Goal: Task Accomplishment & Management: Use online tool/utility

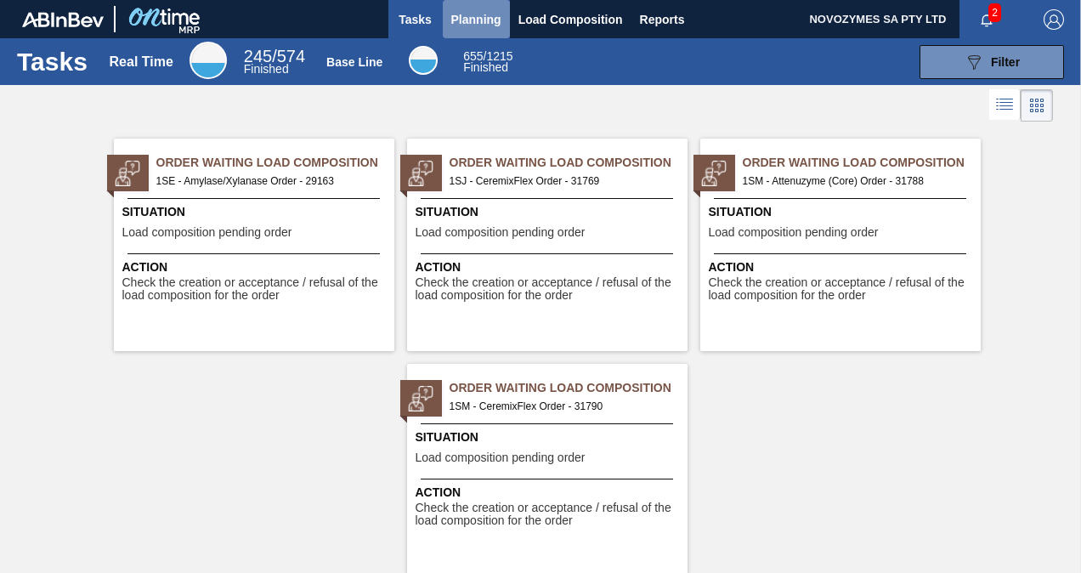
click at [491, 16] on span "Planning" at bounding box center [476, 19] width 50 height 20
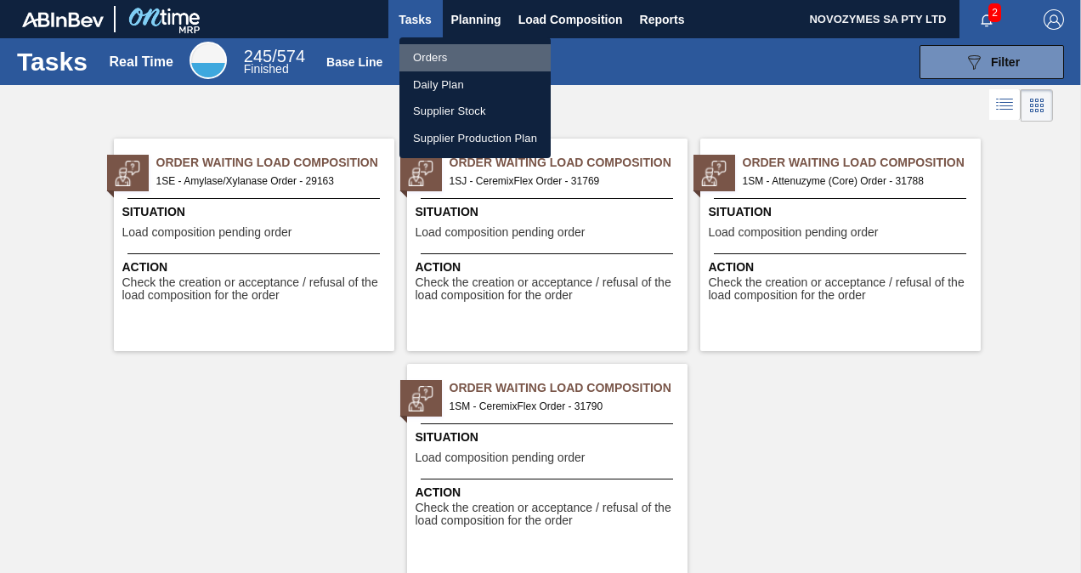
click at [467, 48] on li "Orders" at bounding box center [474, 57] width 151 height 27
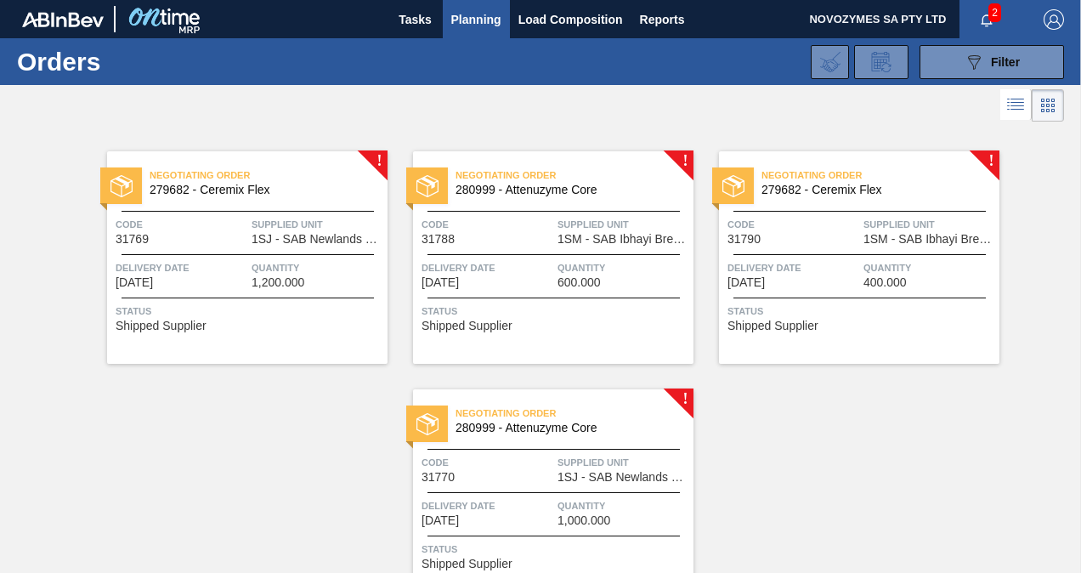
click at [319, 178] on span "Negotiating Order" at bounding box center [269, 175] width 238 height 17
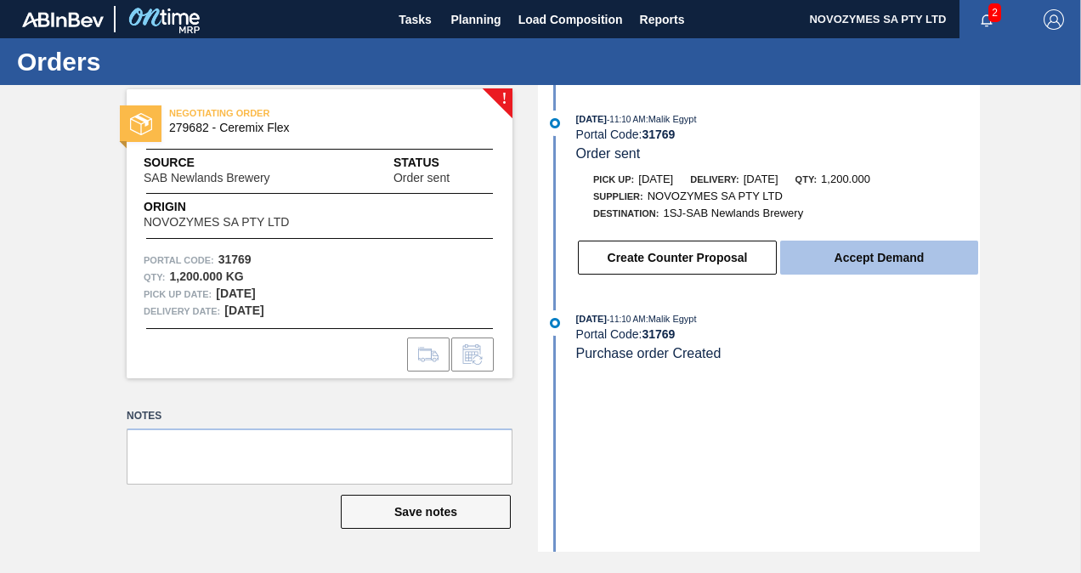
click at [861, 254] on button "Accept Demand" at bounding box center [879, 257] width 198 height 34
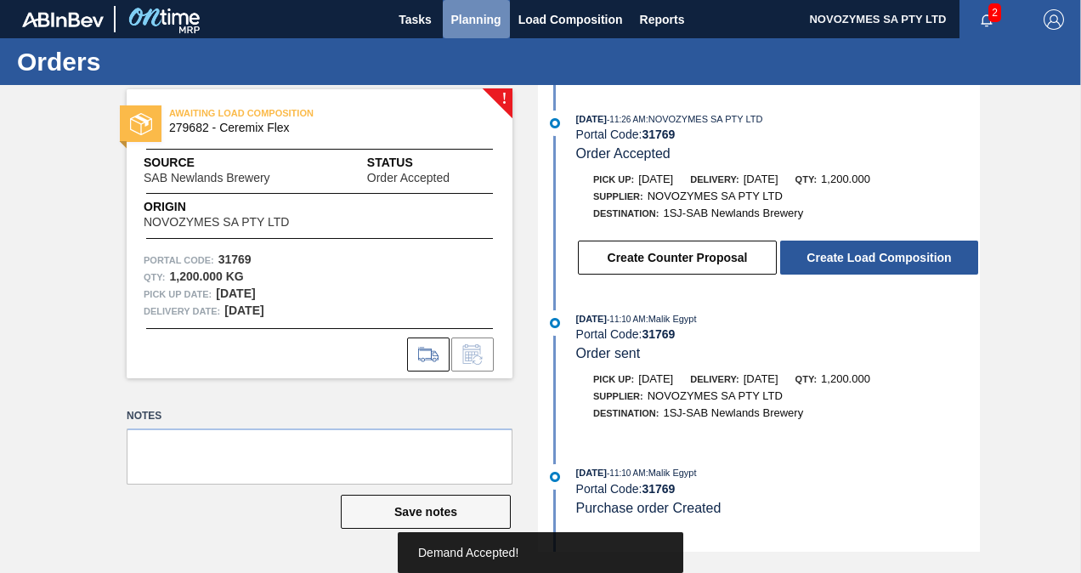
click at [470, 19] on span "Planning" at bounding box center [476, 19] width 50 height 20
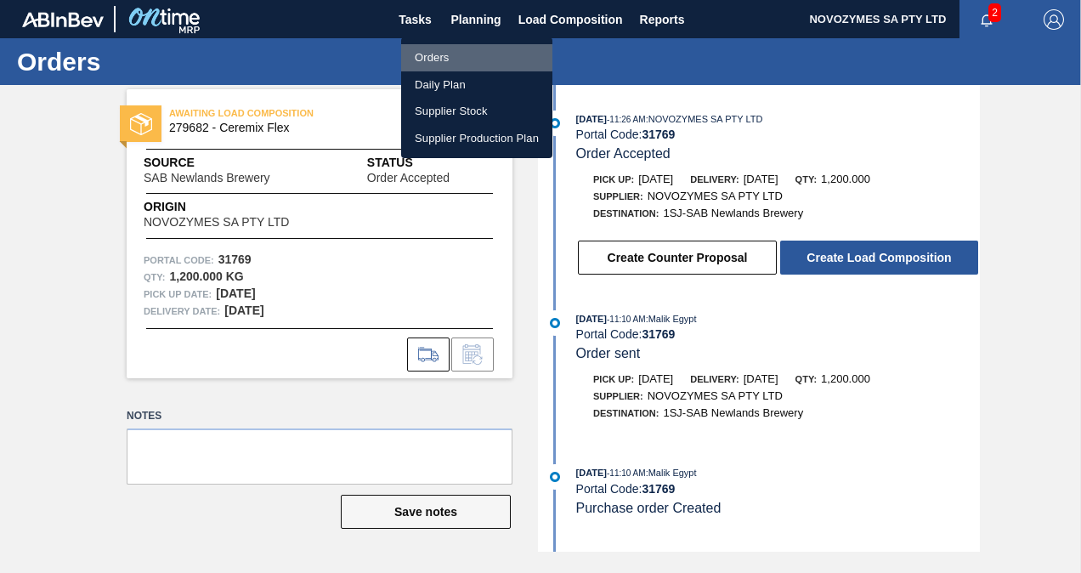
click at [456, 53] on li "Orders" at bounding box center [476, 57] width 151 height 27
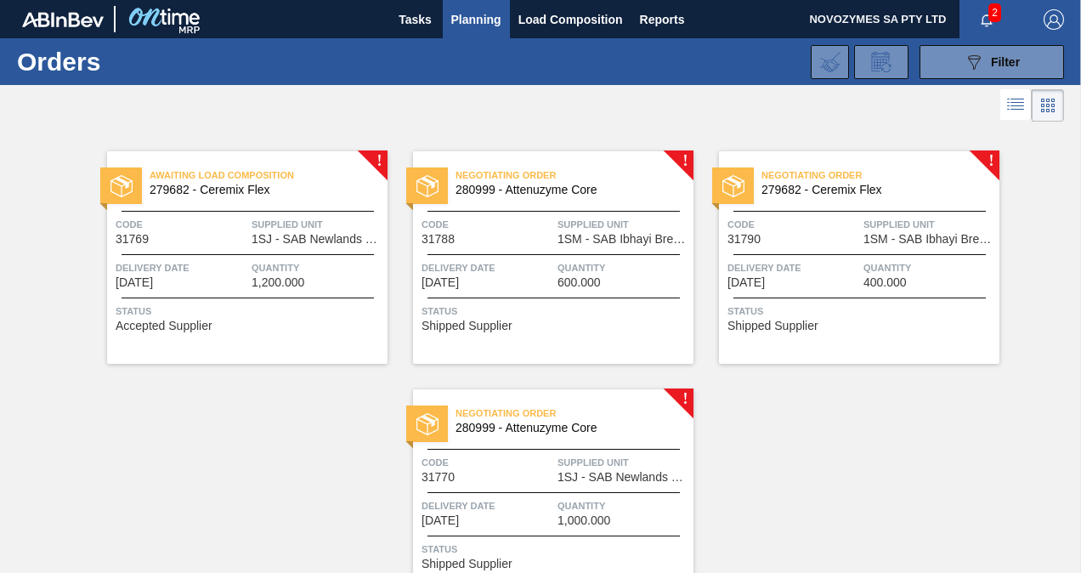
click at [364, 159] on div "Awaiting Load Composition 279682 - Ceremix Flex Code 31769 Supplied Unit 1SJ - …" at bounding box center [247, 257] width 280 height 212
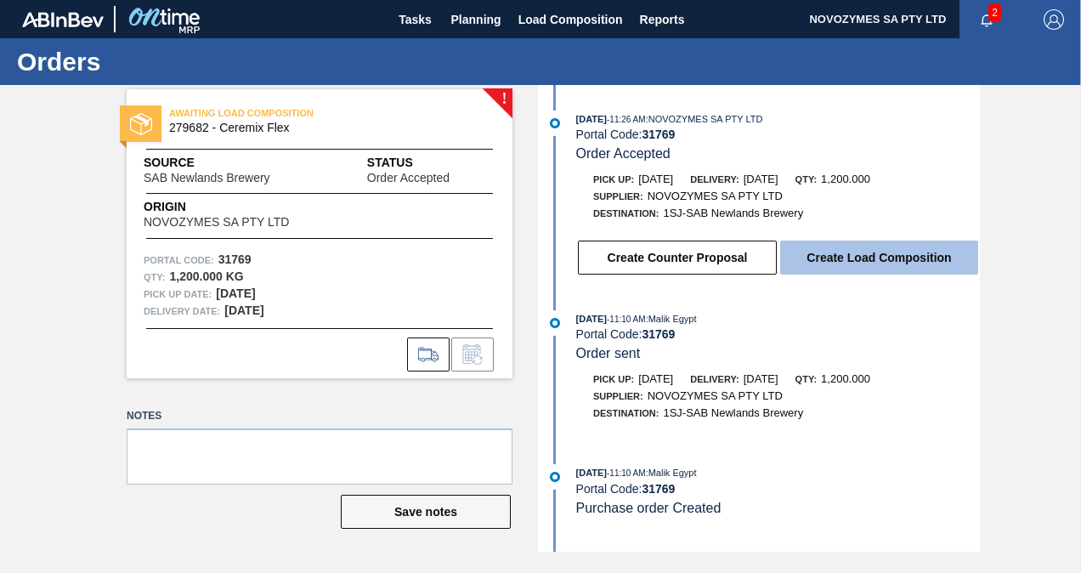
click at [890, 247] on button "Create Load Composition" at bounding box center [879, 257] width 198 height 34
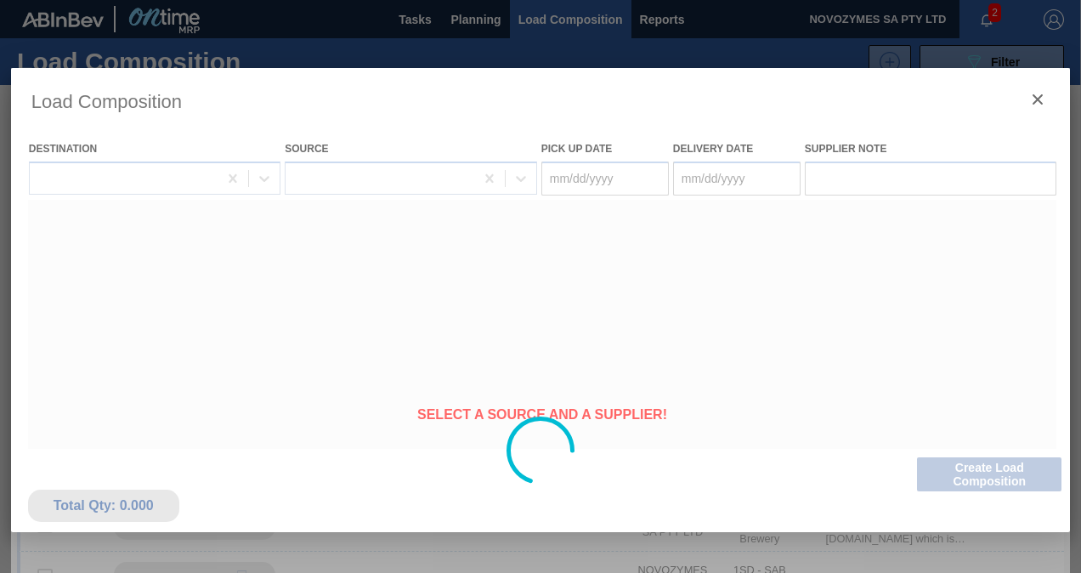
type Date "[DATE]"
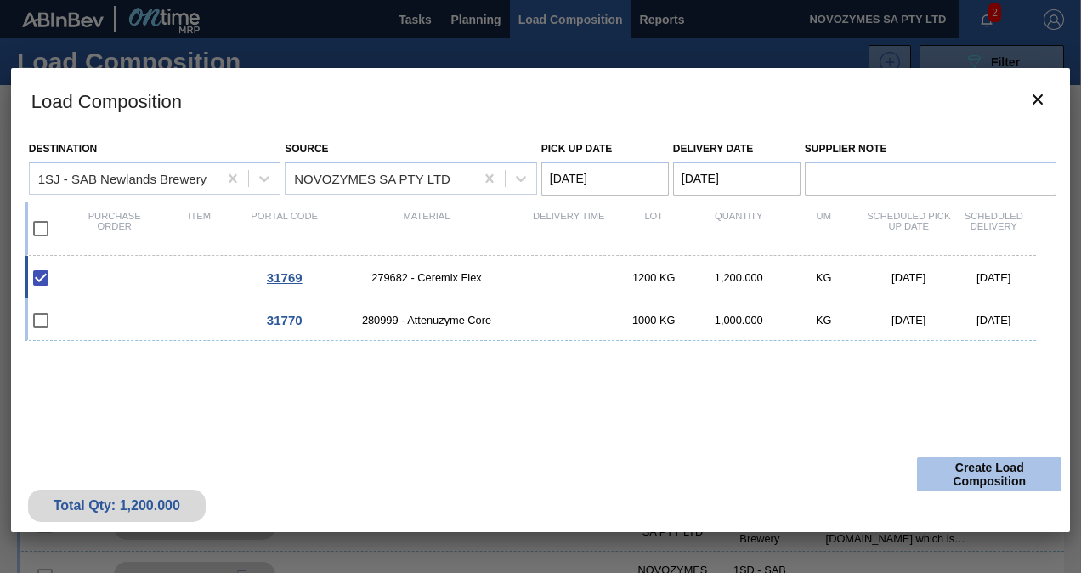
click at [975, 473] on button "Create Load Composition" at bounding box center [989, 474] width 144 height 34
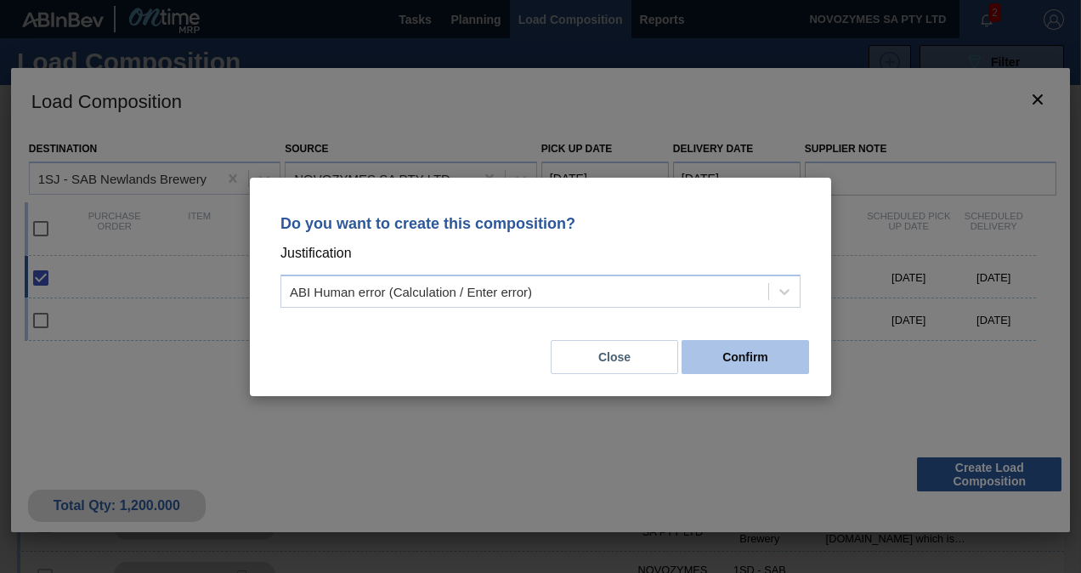
click at [746, 355] on button "Confirm" at bounding box center [744, 357] width 127 height 34
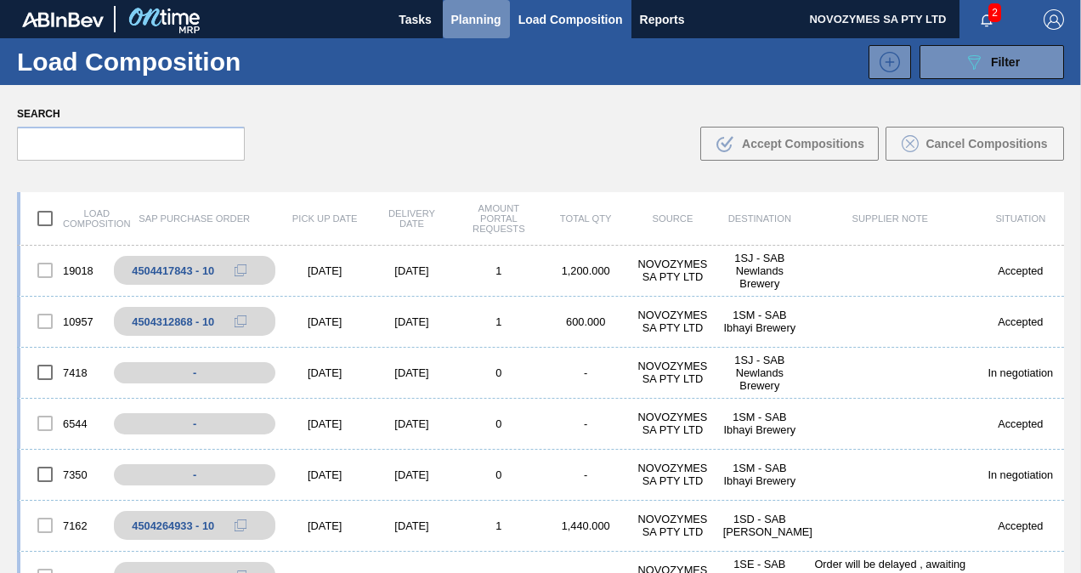
click at [489, 12] on span "Planning" at bounding box center [476, 19] width 50 height 20
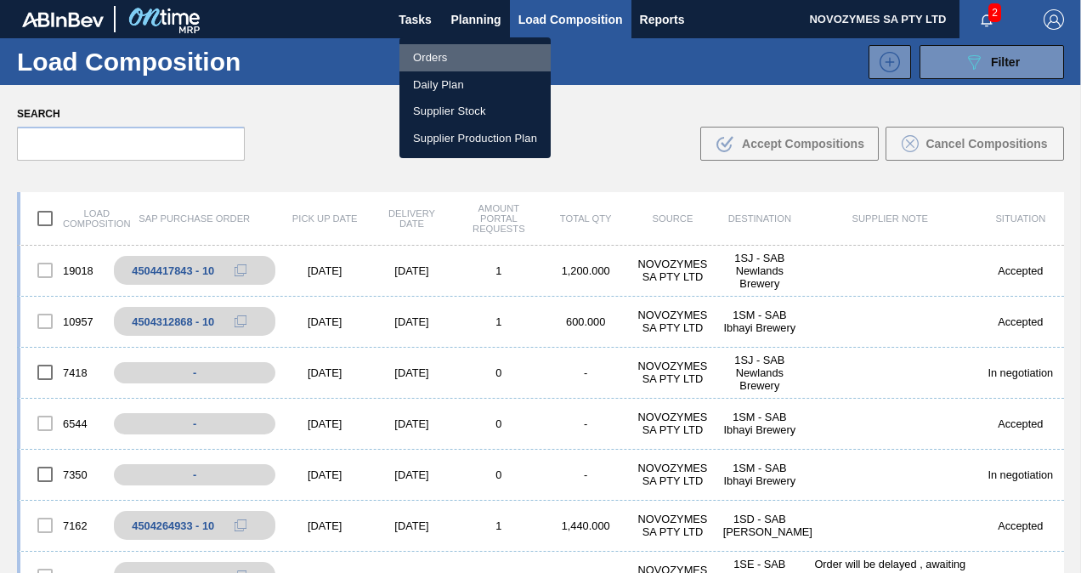
click at [453, 59] on li "Orders" at bounding box center [474, 57] width 151 height 27
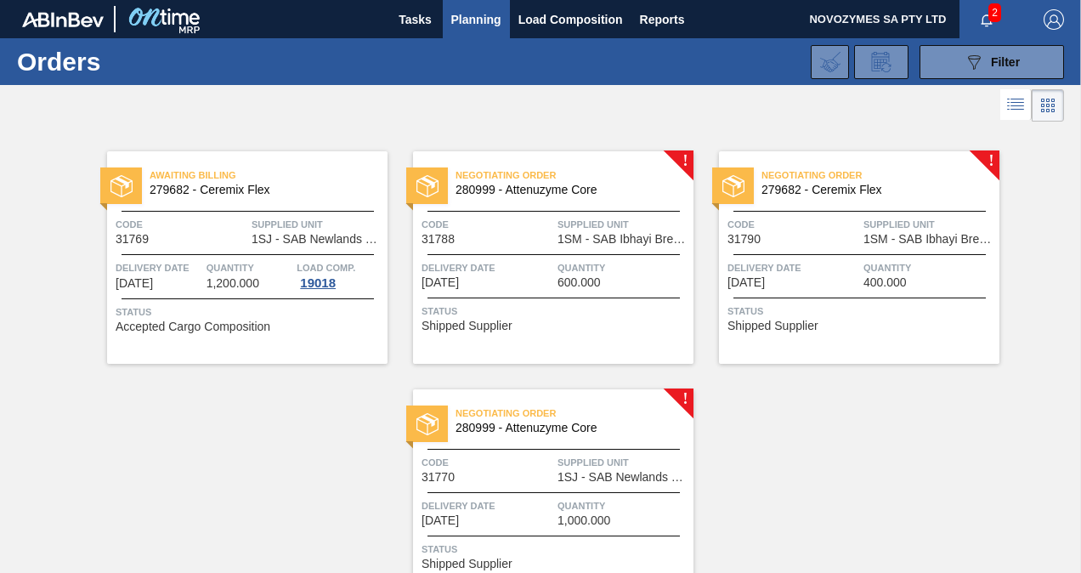
click at [585, 193] on span "280999 - Attenuzyme Core" at bounding box center [567, 190] width 224 height 13
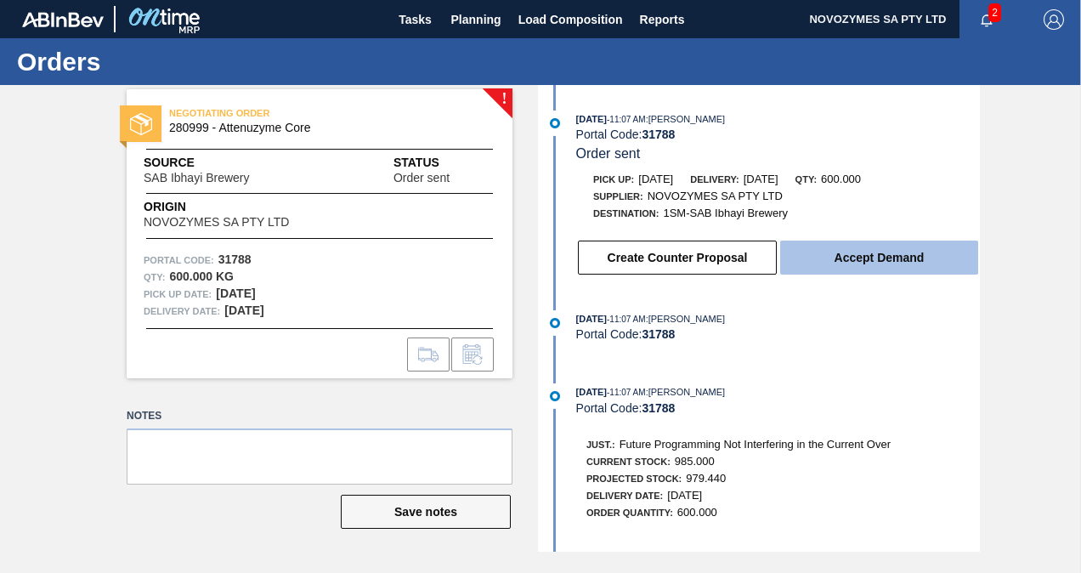
click at [791, 257] on button "Accept Demand" at bounding box center [879, 257] width 198 height 34
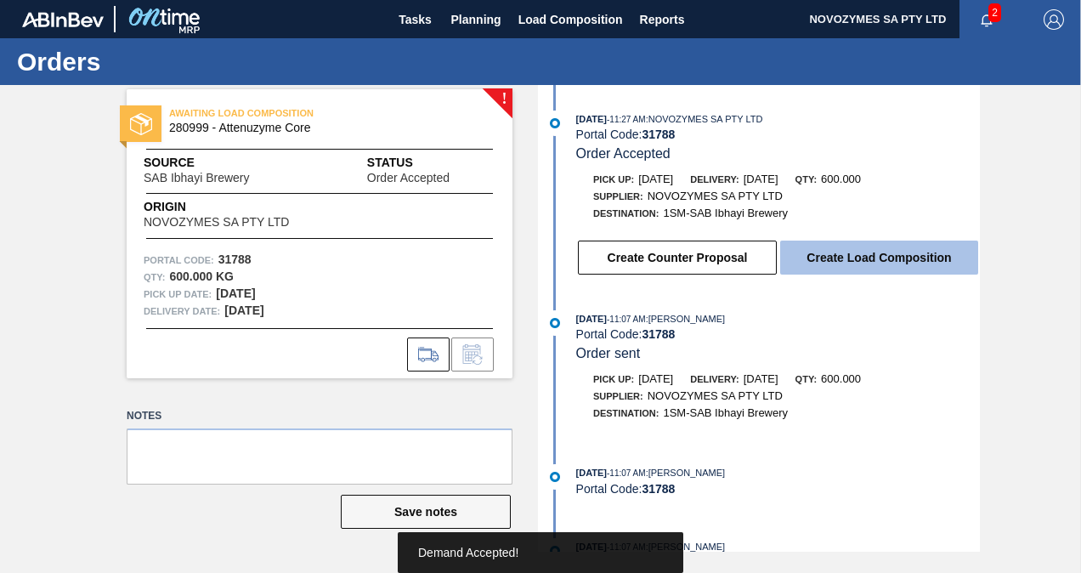
click at [857, 257] on button "Create Load Composition" at bounding box center [879, 257] width 198 height 34
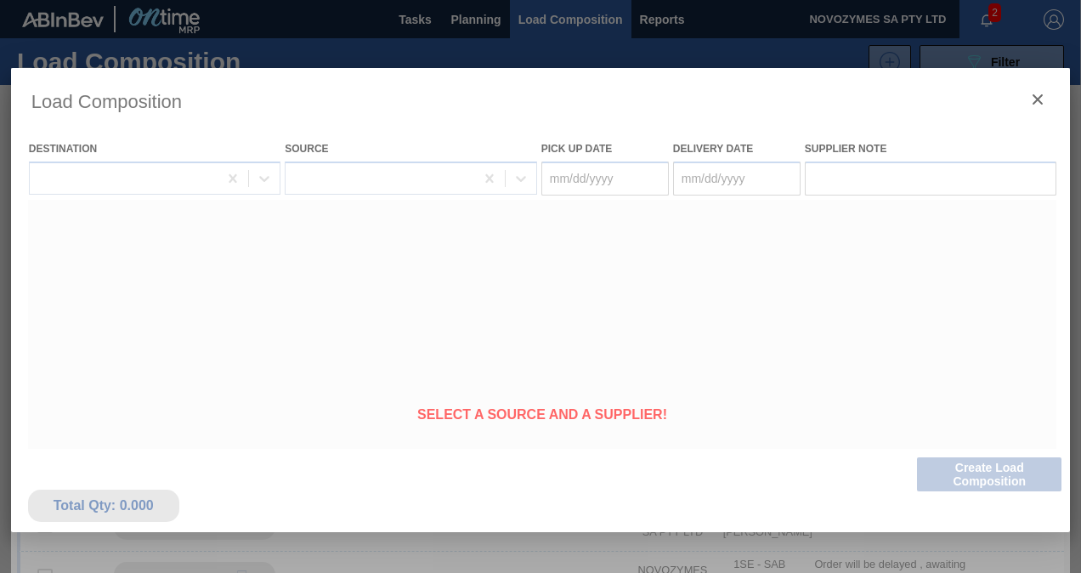
type Date "[DATE]"
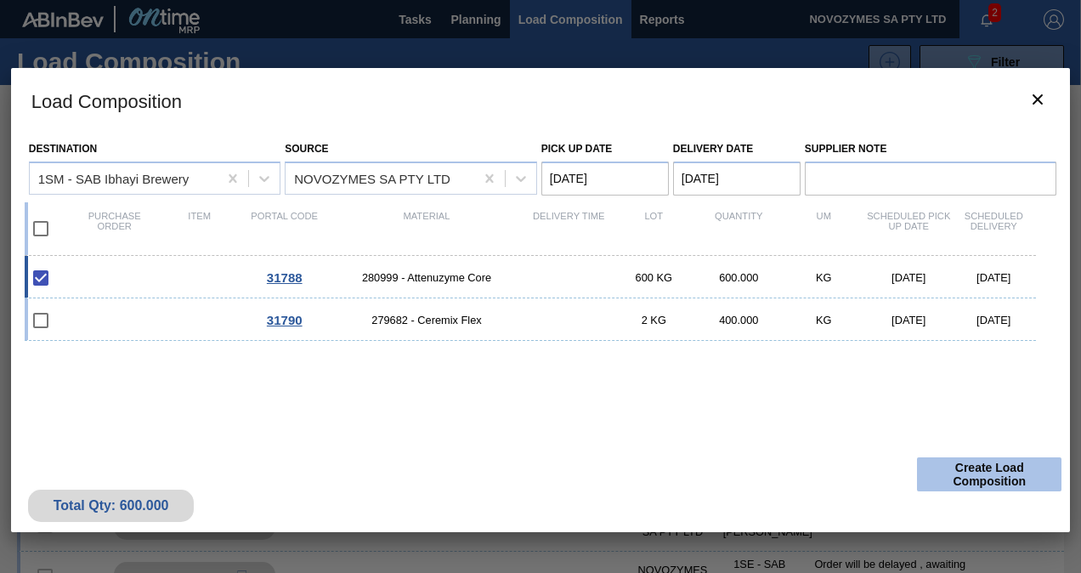
click at [976, 473] on button "Create Load Composition" at bounding box center [989, 474] width 144 height 34
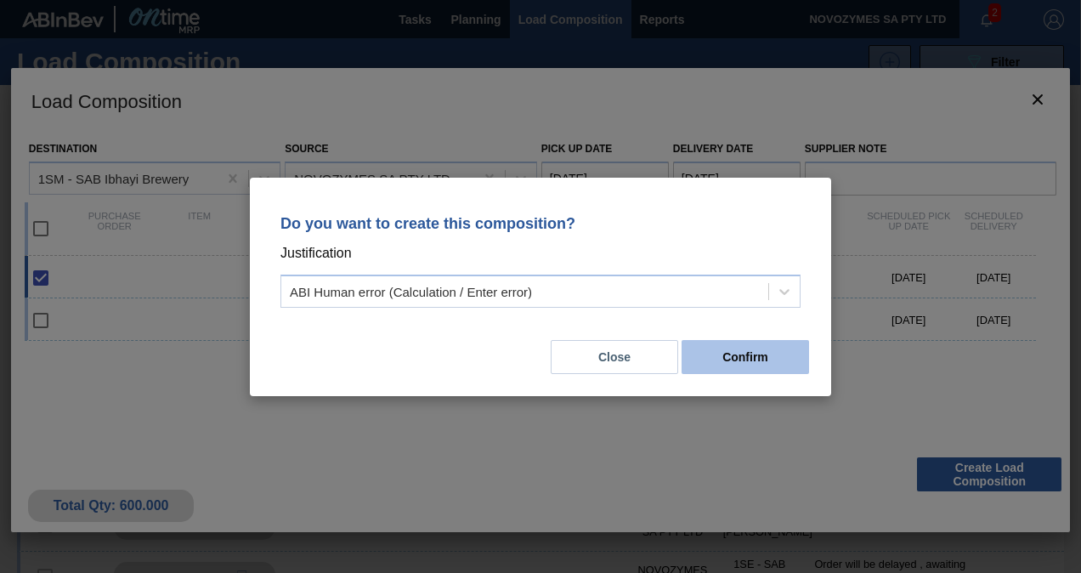
click at [743, 358] on button "Confirm" at bounding box center [744, 357] width 127 height 34
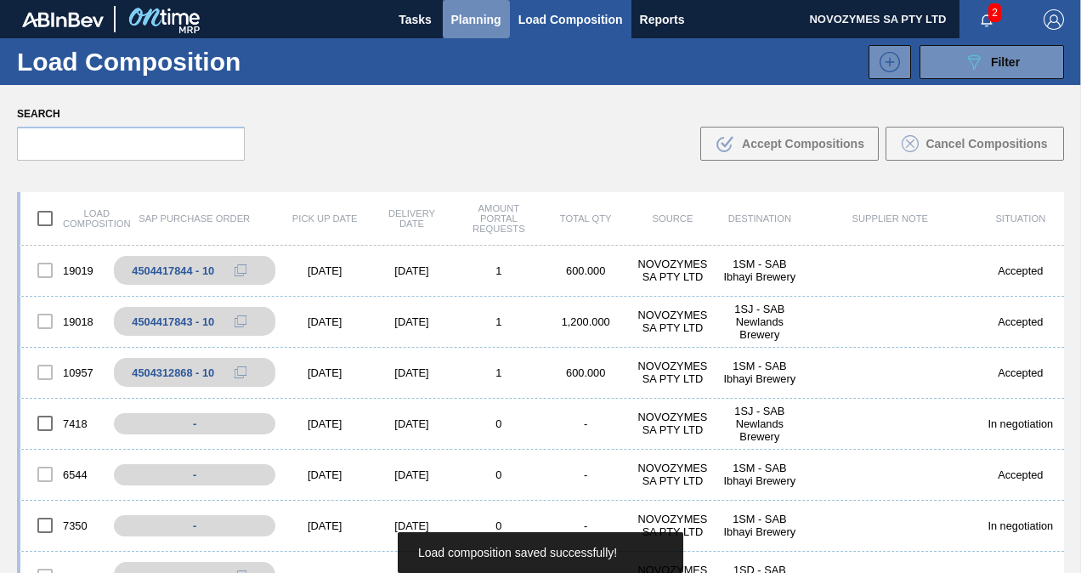
click at [484, 13] on span "Planning" at bounding box center [476, 19] width 50 height 20
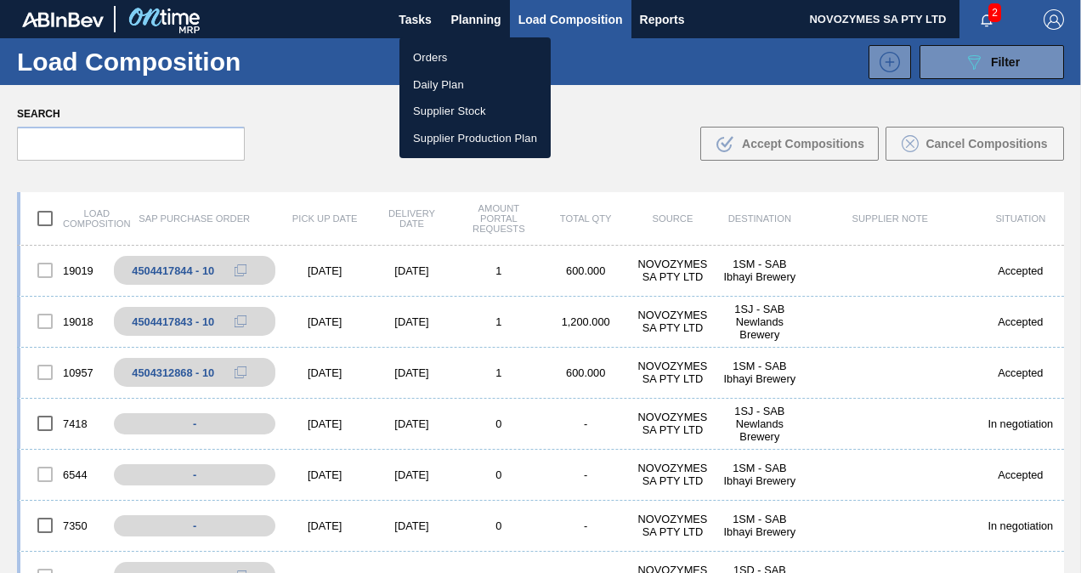
click at [466, 55] on li "Orders" at bounding box center [474, 57] width 151 height 27
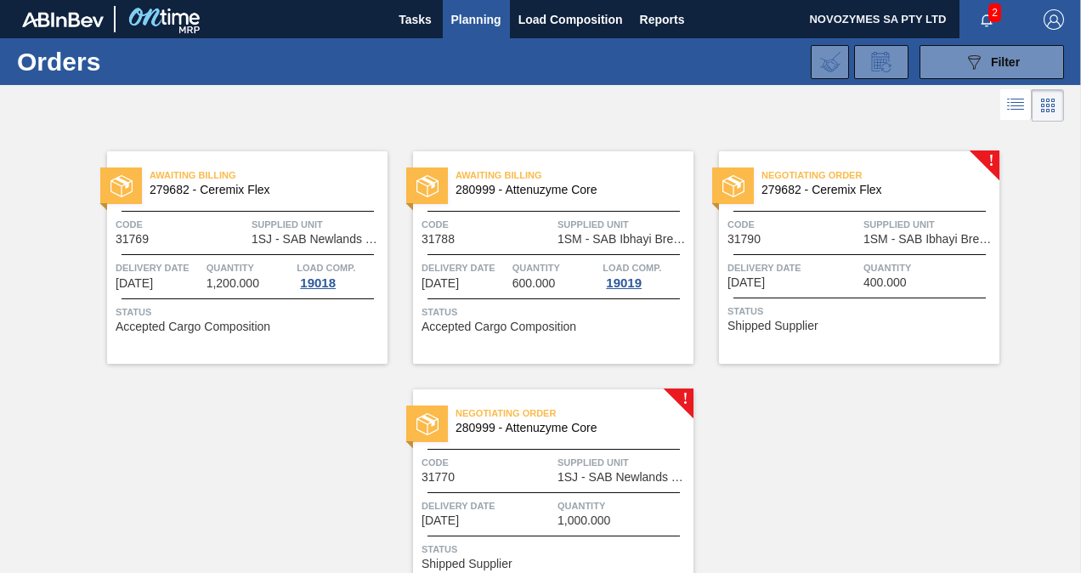
click at [862, 217] on div "Code 31790 Supplied Unit 1SM - SAB Ibhayi Brewery" at bounding box center [859, 231] width 280 height 30
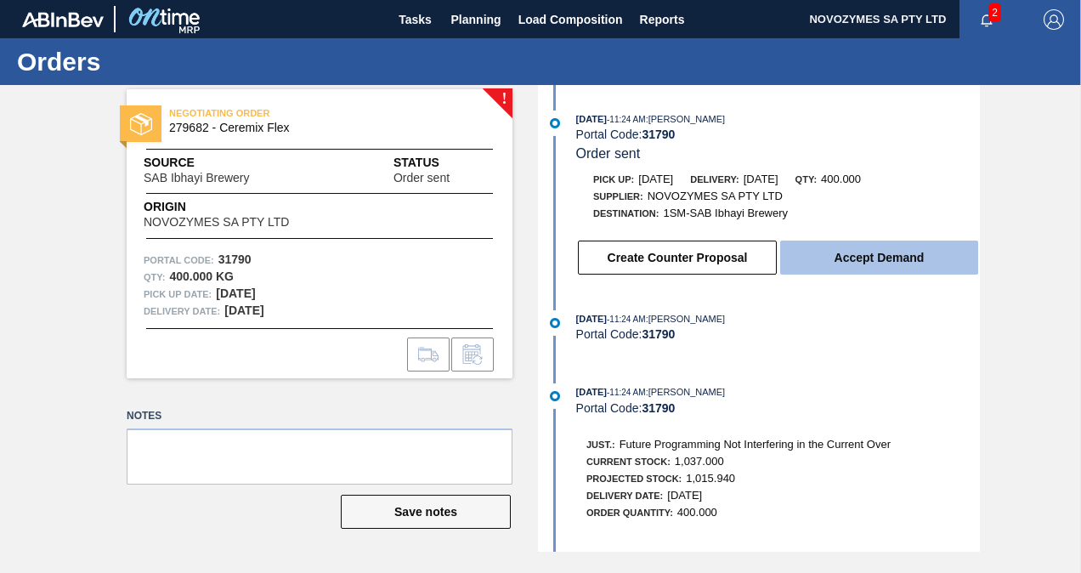
click at [851, 257] on button "Accept Demand" at bounding box center [879, 257] width 198 height 34
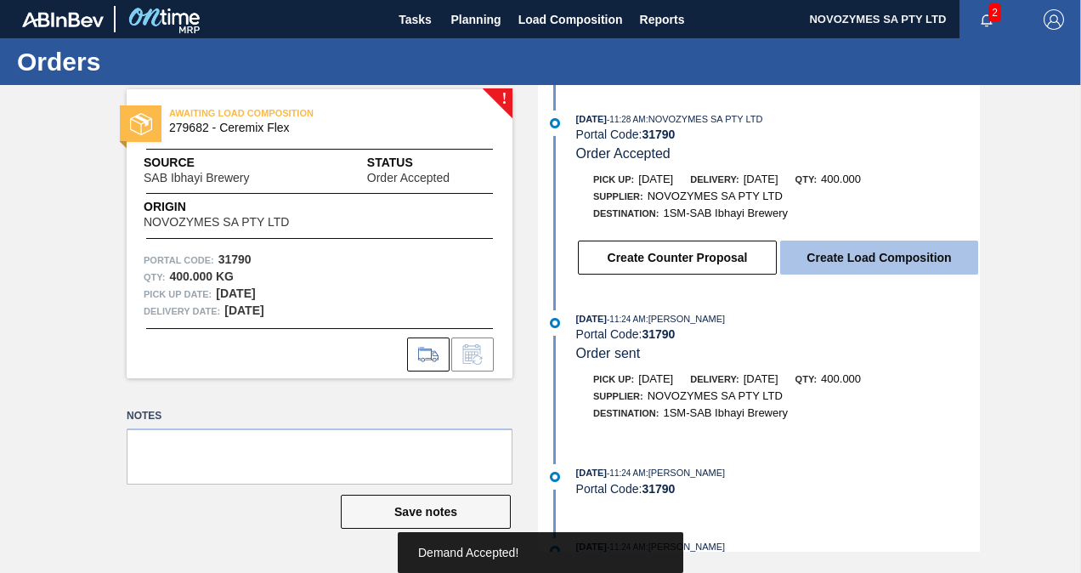
click at [845, 262] on button "Create Load Composition" at bounding box center [879, 257] width 198 height 34
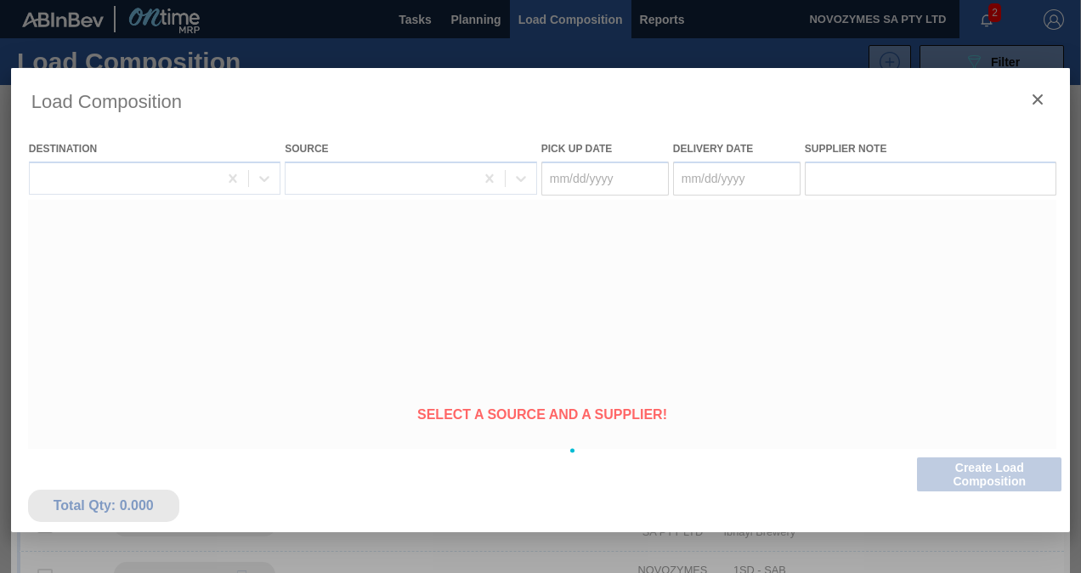
type Date "[DATE]"
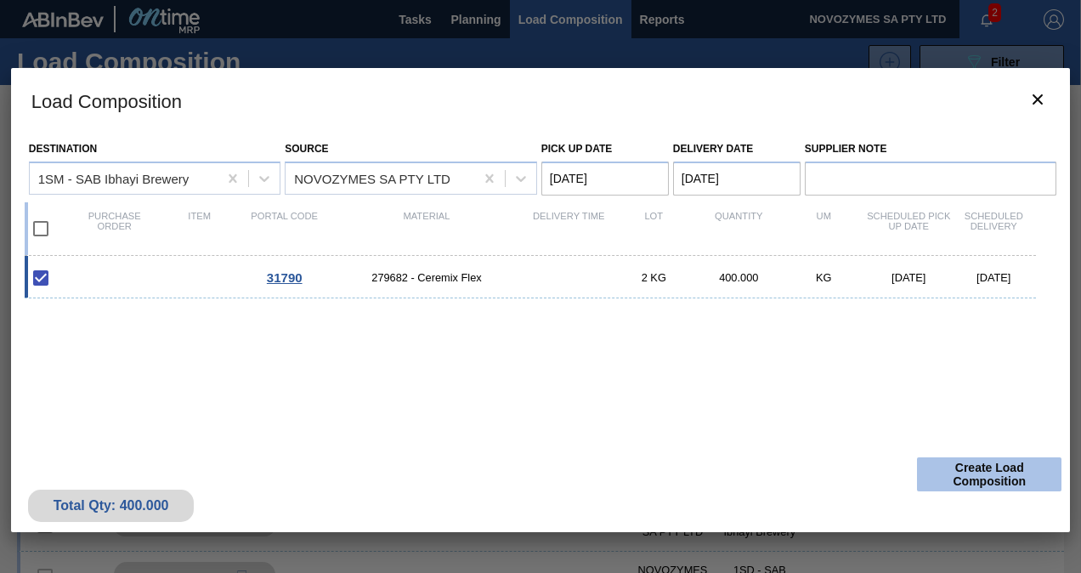
click at [972, 476] on button "Create Load Composition" at bounding box center [989, 474] width 144 height 34
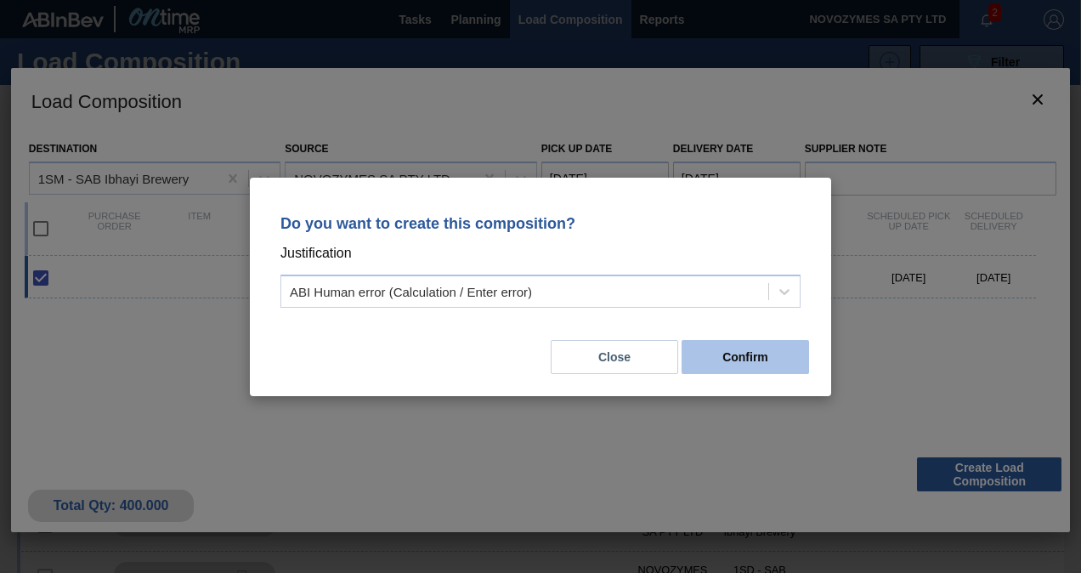
click at [778, 356] on button "Confirm" at bounding box center [744, 357] width 127 height 34
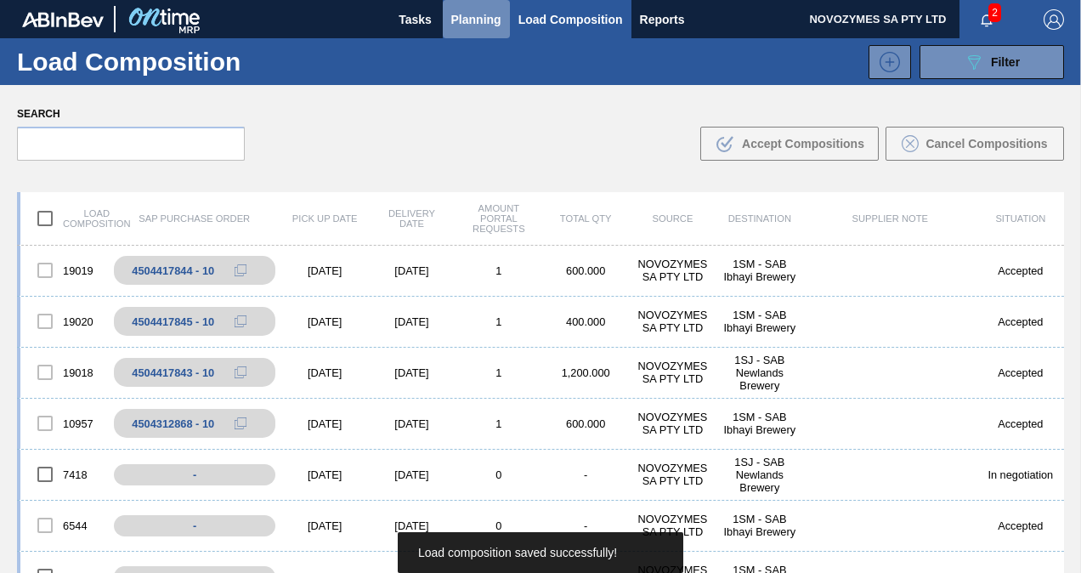
click at [479, 21] on span "Planning" at bounding box center [476, 19] width 50 height 20
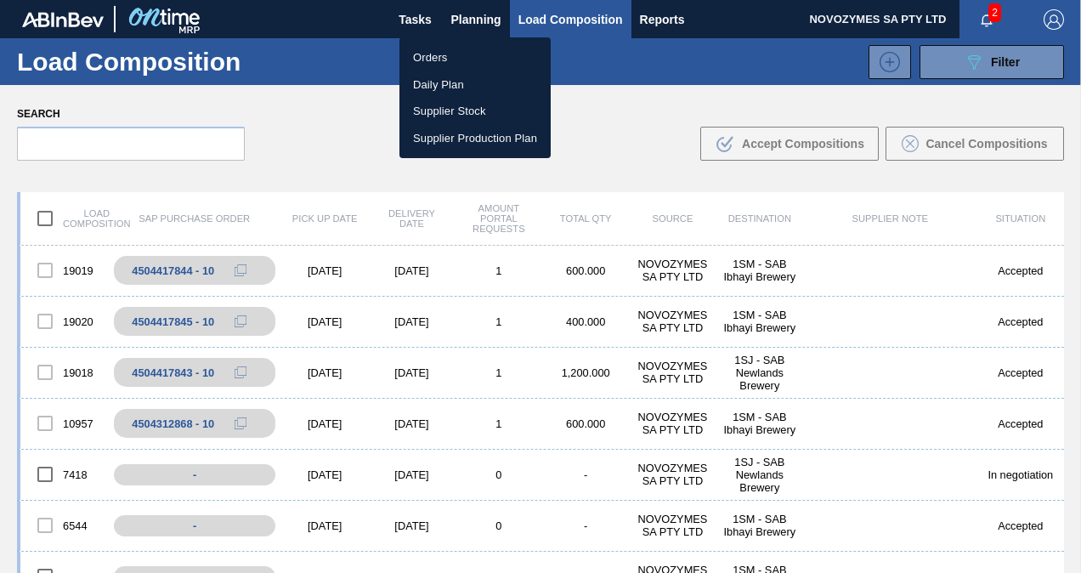
click at [454, 58] on li "Orders" at bounding box center [474, 57] width 151 height 27
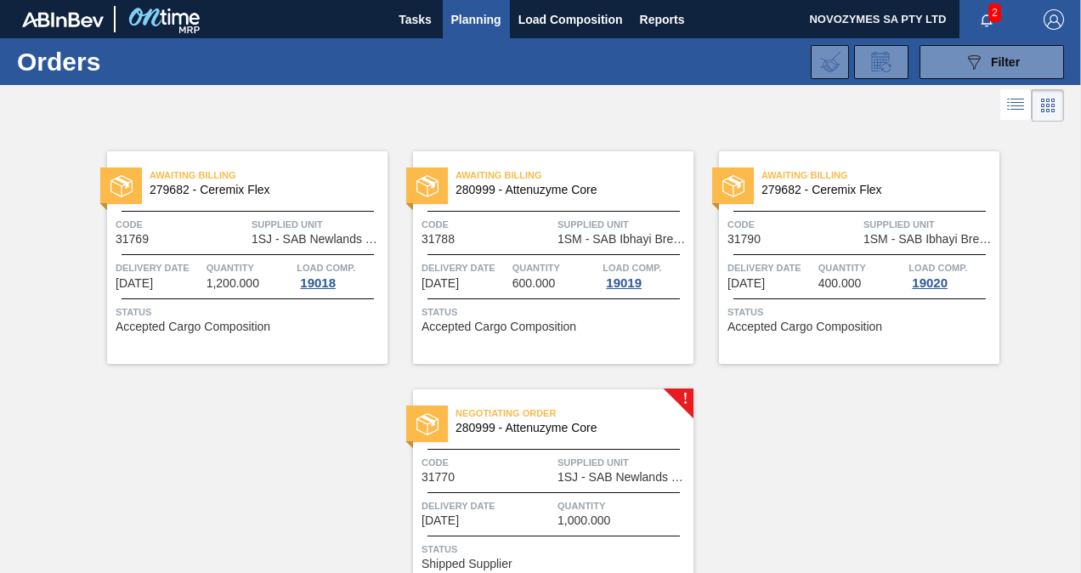
click at [607, 474] on span "1SJ - SAB Newlands Brewery" at bounding box center [623, 477] width 132 height 13
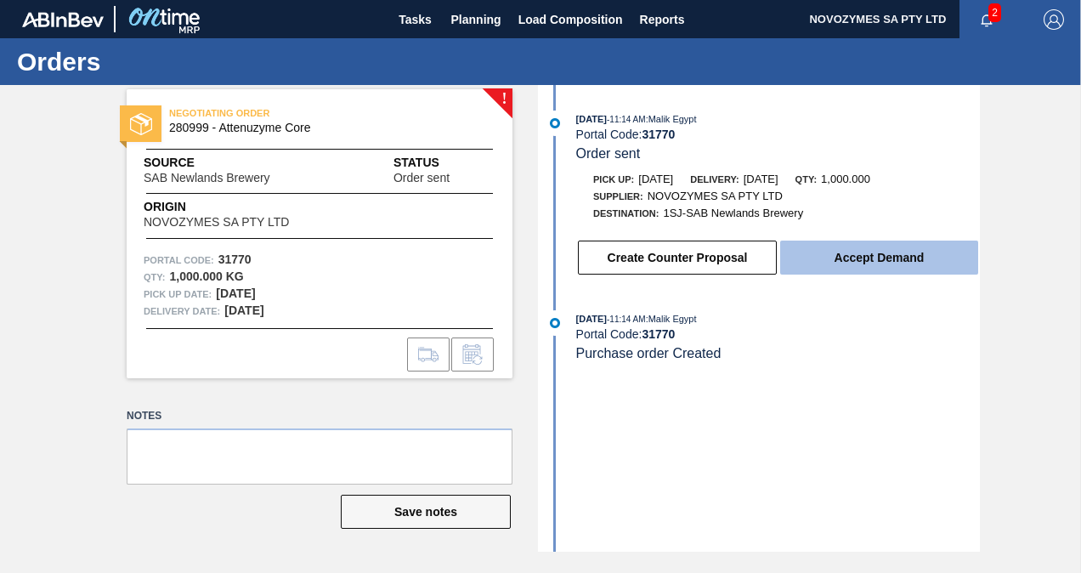
click at [807, 269] on button "Accept Demand" at bounding box center [879, 257] width 198 height 34
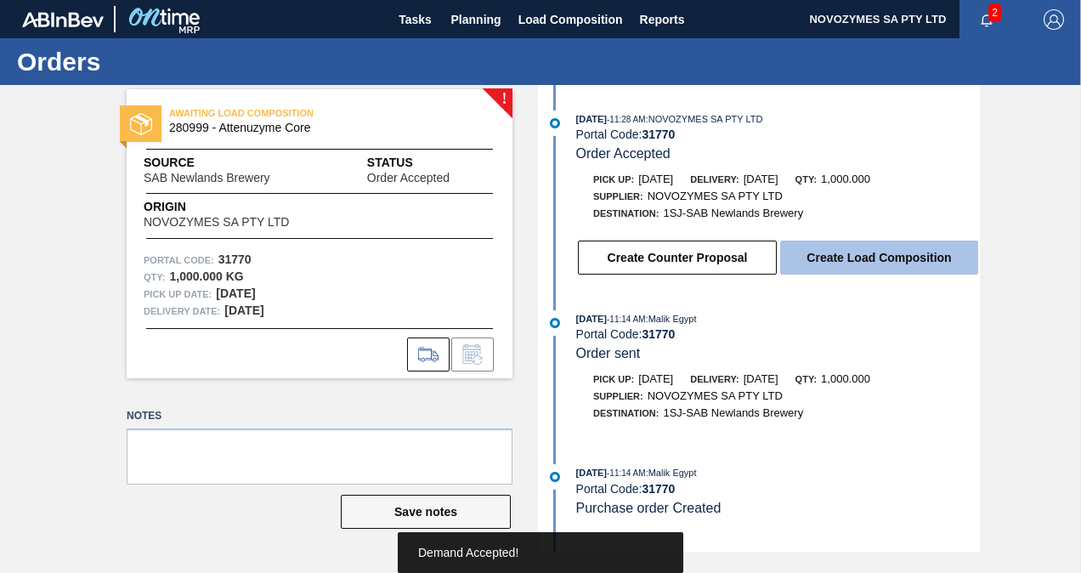
click at [851, 253] on button "Create Load Composition" at bounding box center [879, 257] width 198 height 34
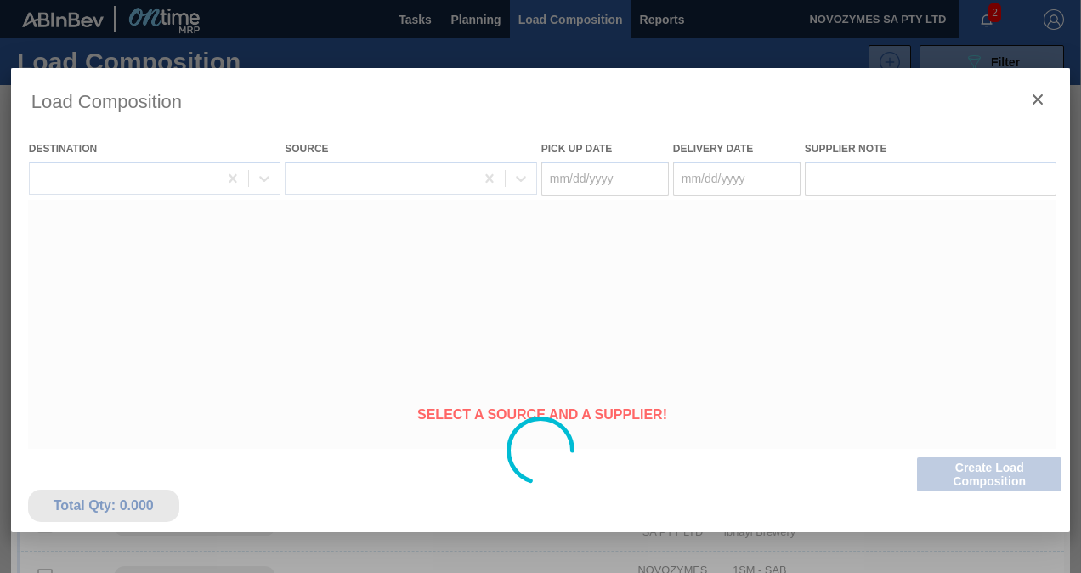
type Date "[DATE]"
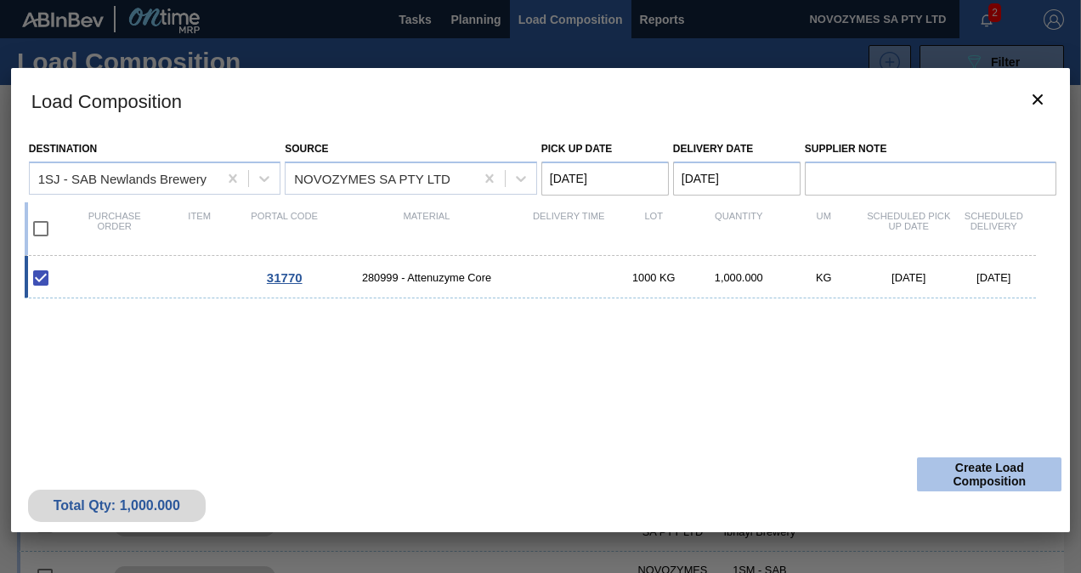
click at [955, 466] on button "Create Load Composition" at bounding box center [989, 474] width 144 height 34
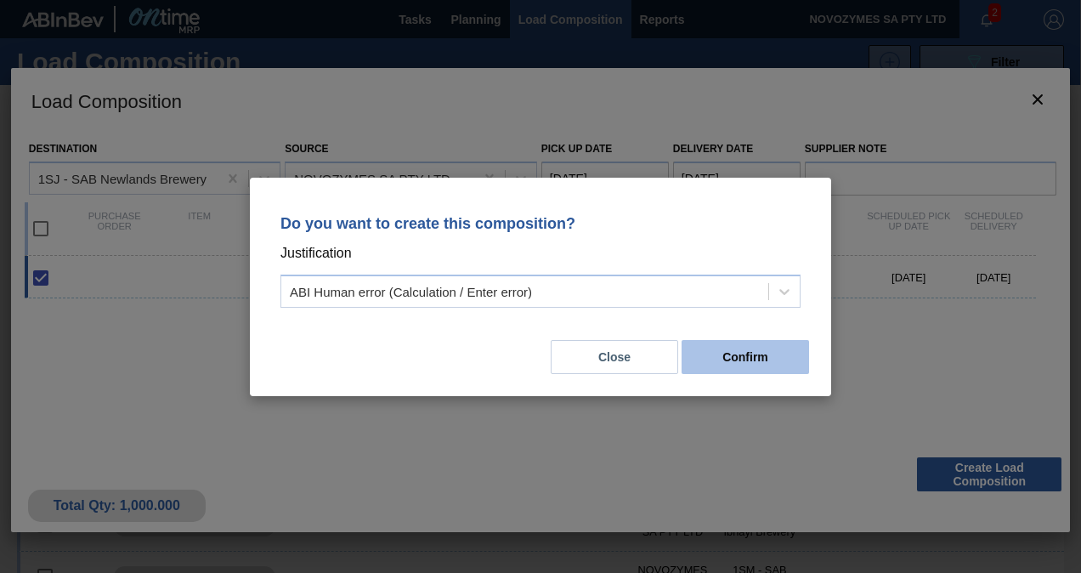
click at [757, 350] on button "Confirm" at bounding box center [744, 357] width 127 height 34
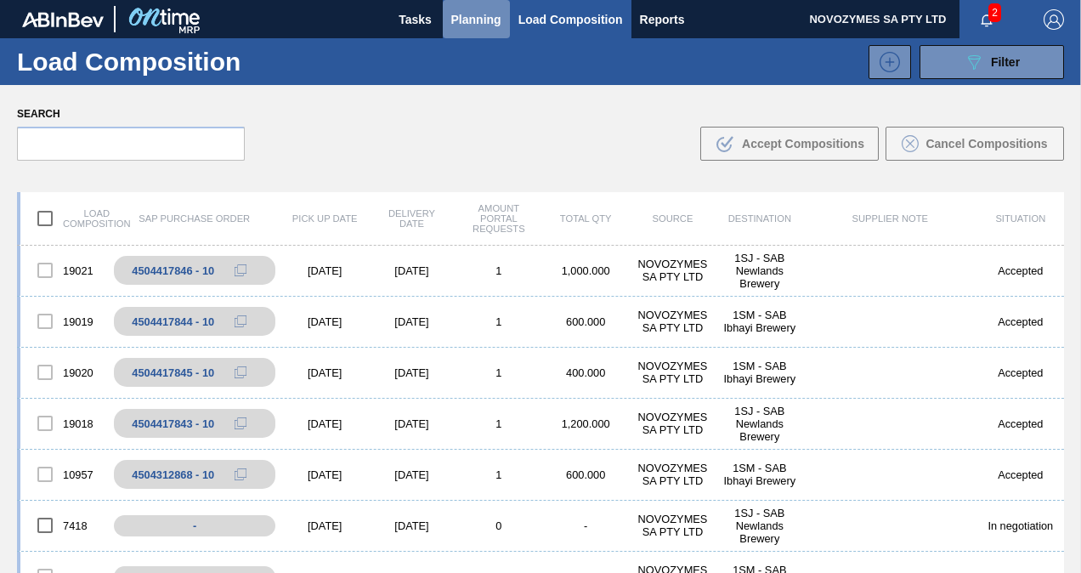
click at [463, 17] on span "Planning" at bounding box center [476, 19] width 50 height 20
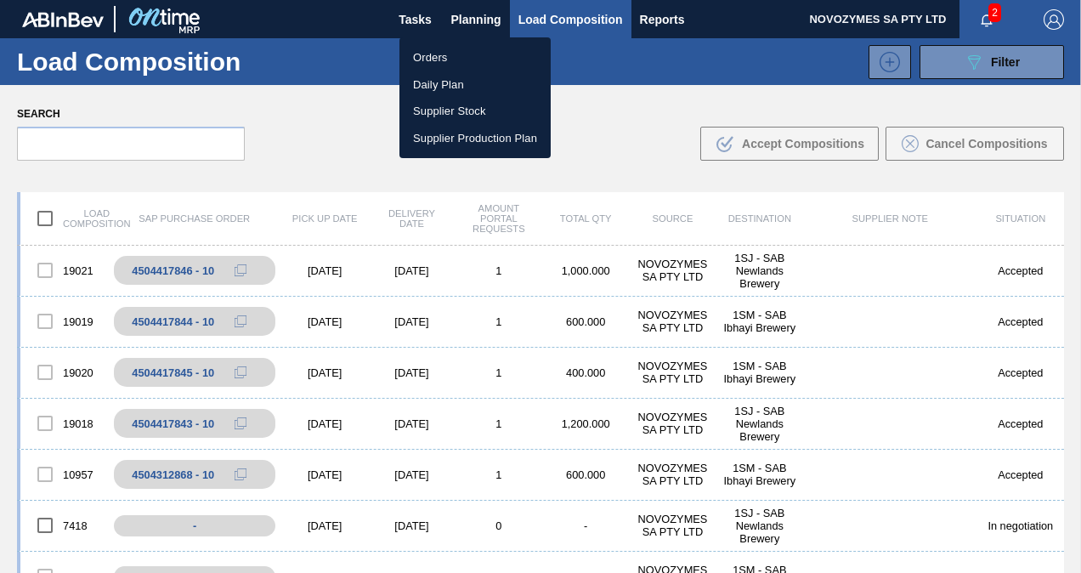
click at [445, 57] on li "Orders" at bounding box center [474, 57] width 151 height 27
